Goal: Task Accomplishment & Management: Use online tool/utility

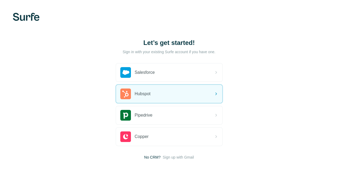
scroll to position [29, 0]
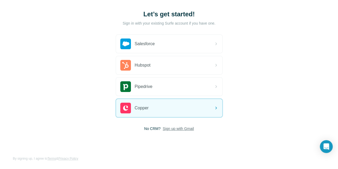
click at [163, 128] on span "Sign up with Gmail" at bounding box center [178, 128] width 31 height 5
click at [116, 141] on button "Sign up with Google" at bounding box center [169, 141] width 107 height 11
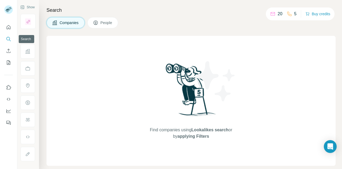
click at [9, 38] on icon "Search" at bounding box center [8, 38] width 5 height 5
click at [108, 22] on span "People" at bounding box center [106, 22] width 12 height 5
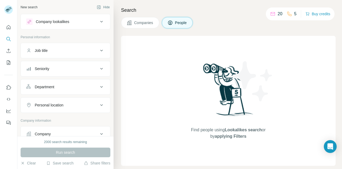
click at [186, 69] on div "Find people using Lookalikes search or by applying Filters" at bounding box center [228, 101] width 96 height 130
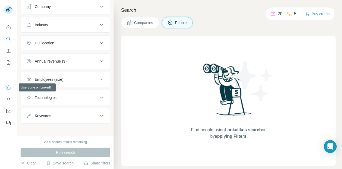
click at [7, 86] on icon "Use Surfe on LinkedIn" at bounding box center [8, 87] width 5 height 5
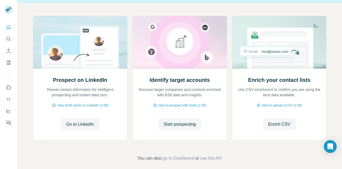
scroll to position [51, 0]
click at [93, 105] on span "How Surfe works on LinkedIn (1:58)" at bounding box center [82, 105] width 51 height 5
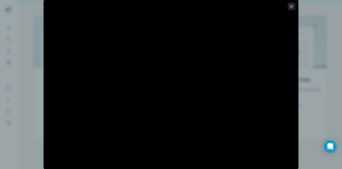
click at [292, 5] on icon "button" at bounding box center [291, 6] width 5 height 5
